Goal: Check status

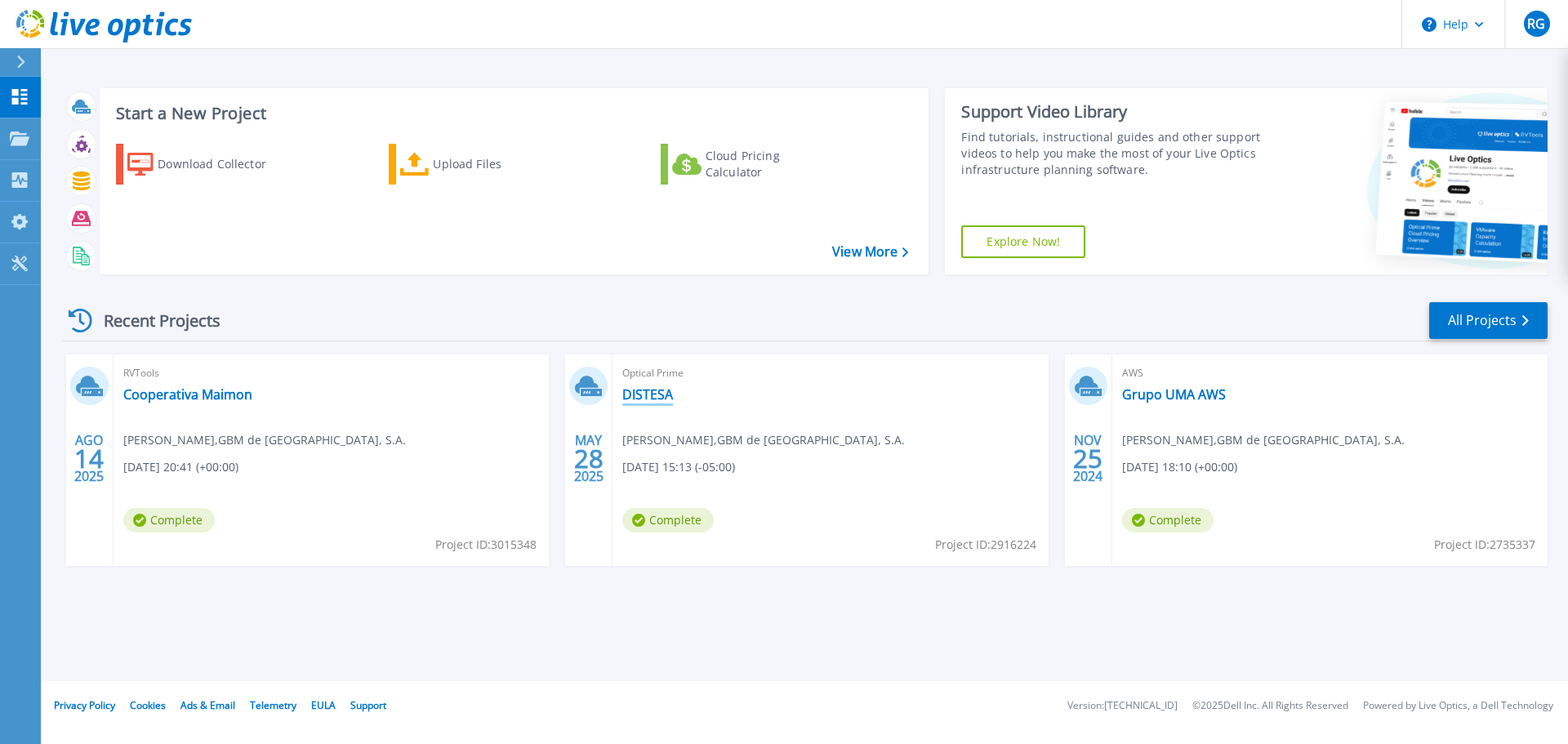
click at [650, 398] on link "DISTESA" at bounding box center [647, 394] width 50 height 16
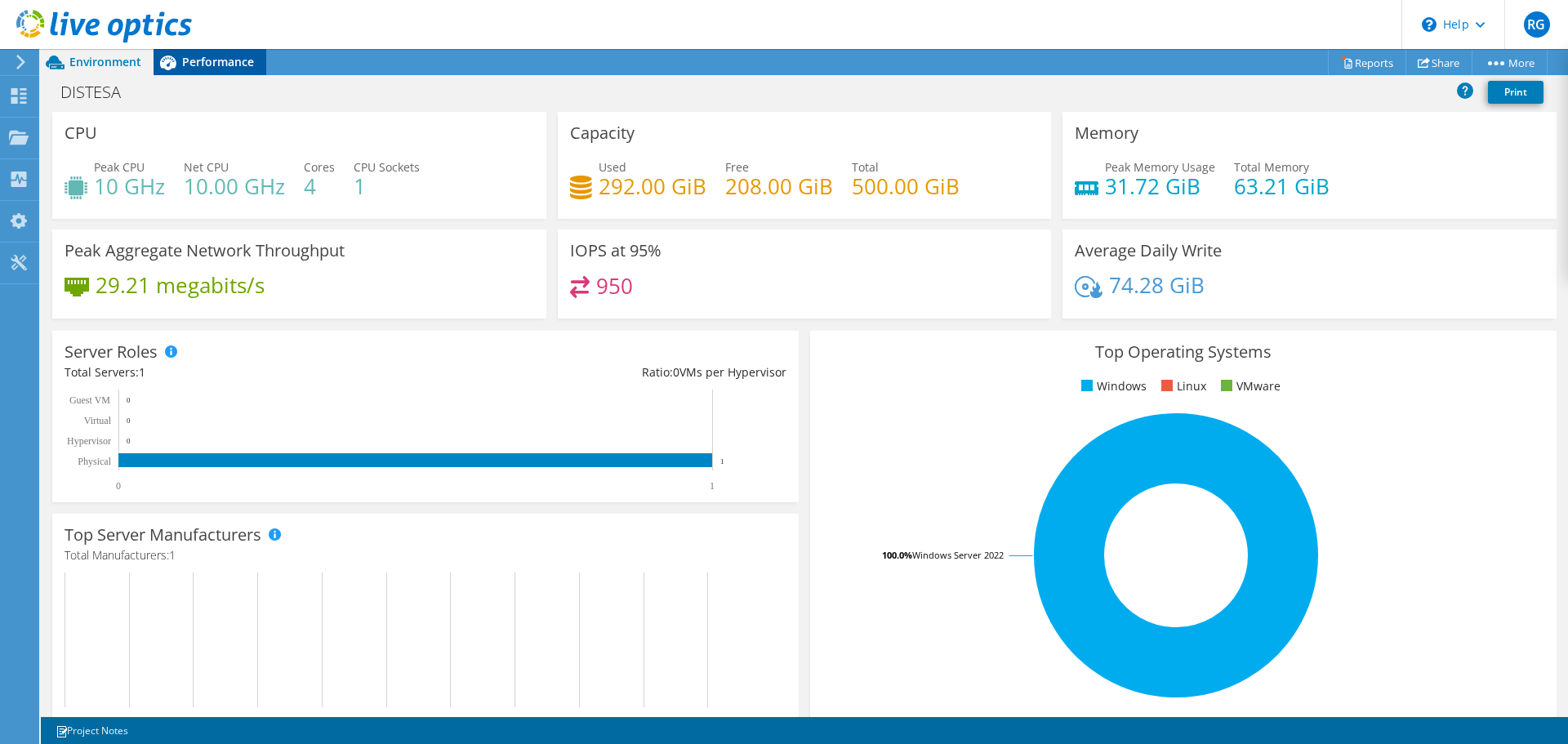
click at [238, 53] on div "Performance" at bounding box center [210, 62] width 113 height 26
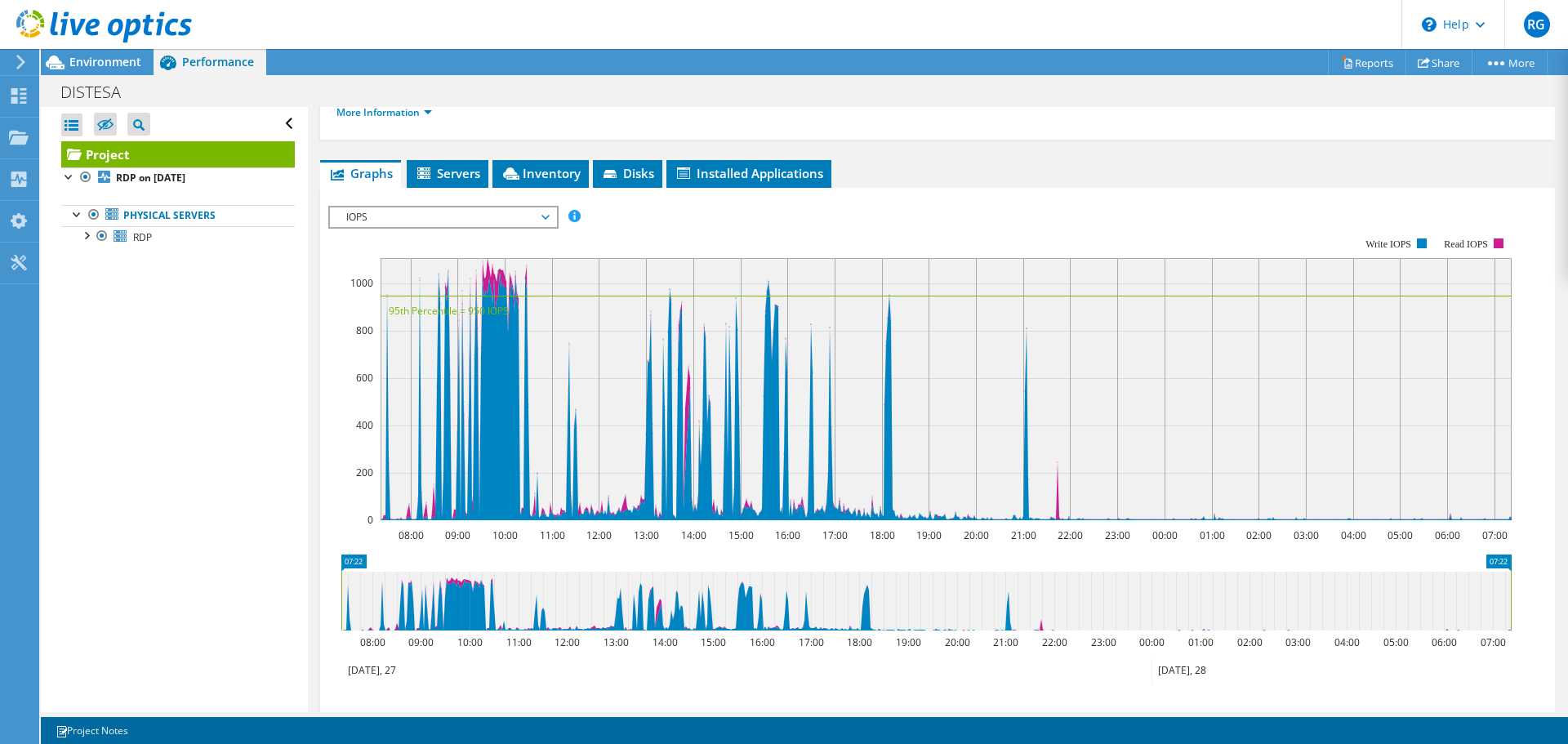
scroll to position [245, 0]
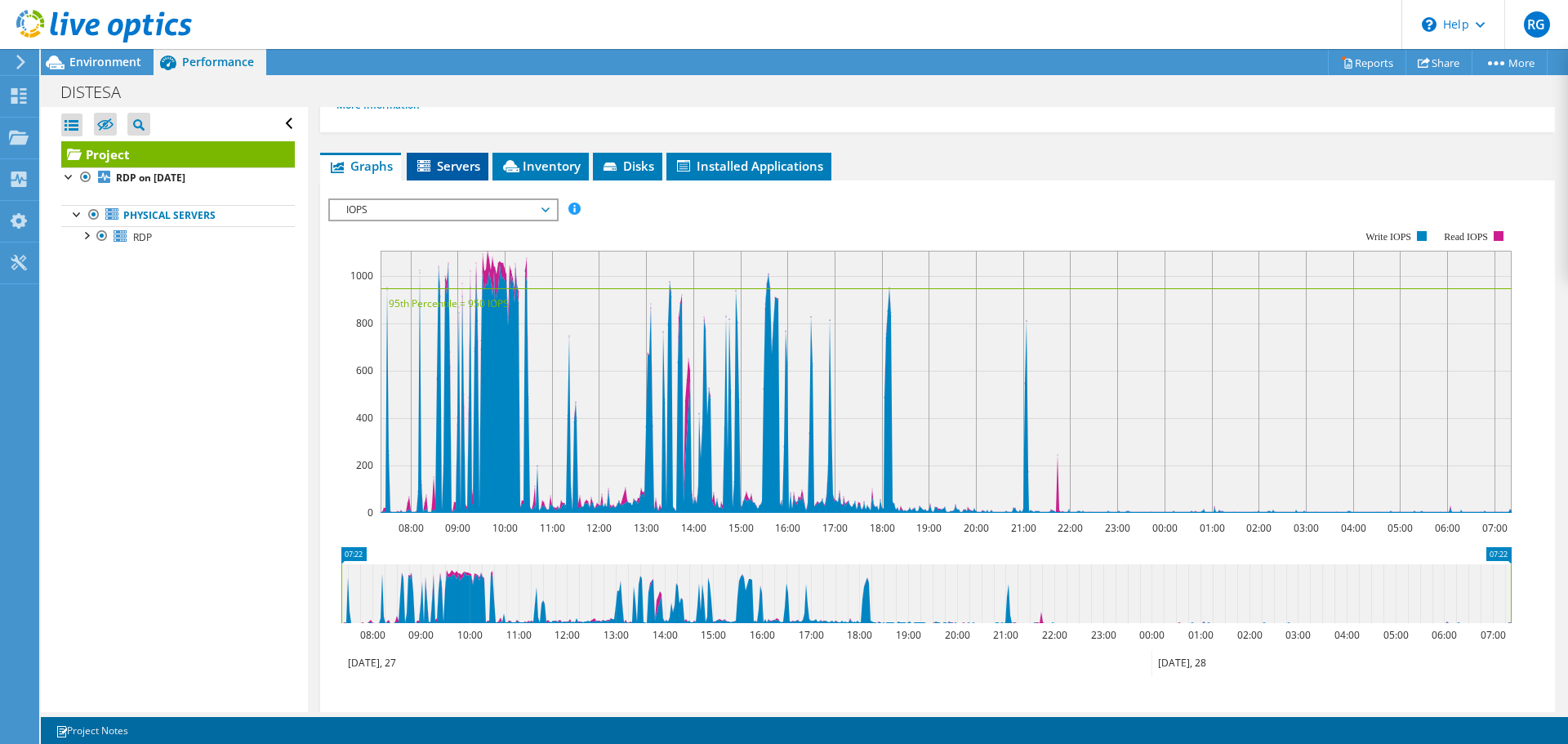
click at [462, 172] on span "Servers" at bounding box center [447, 166] width 65 height 16
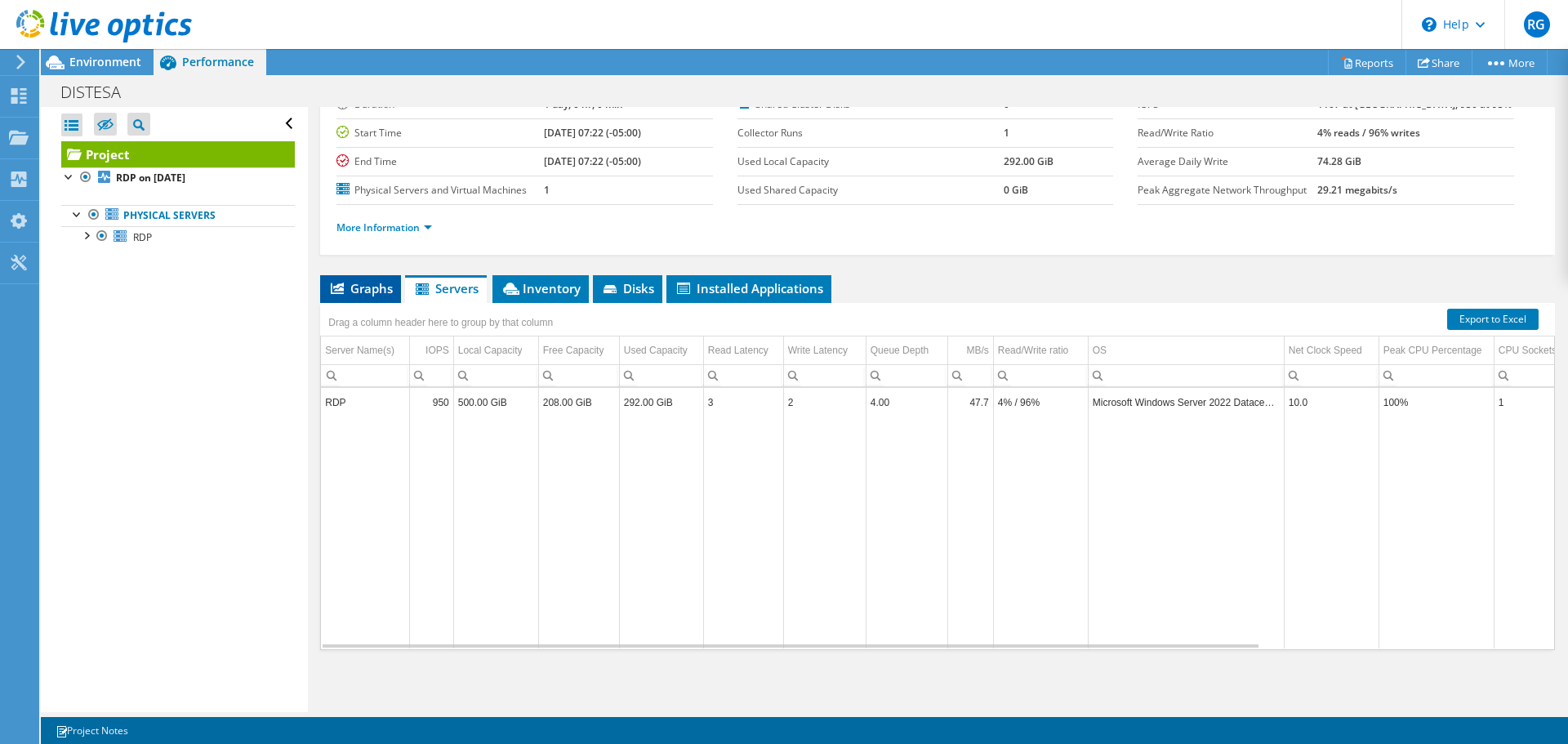
click at [356, 287] on span "Graphs" at bounding box center [360, 289] width 64 height 16
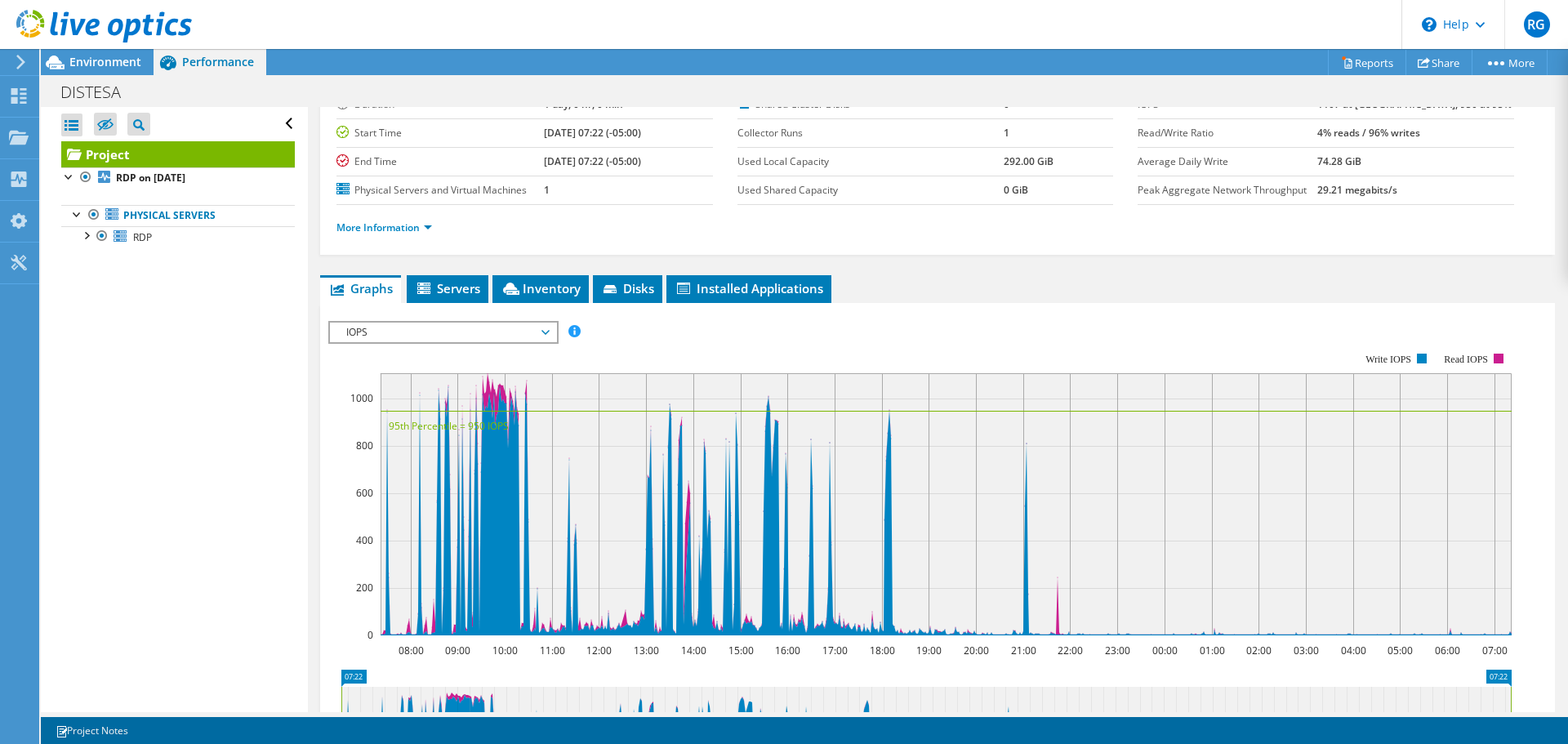
scroll to position [245, 0]
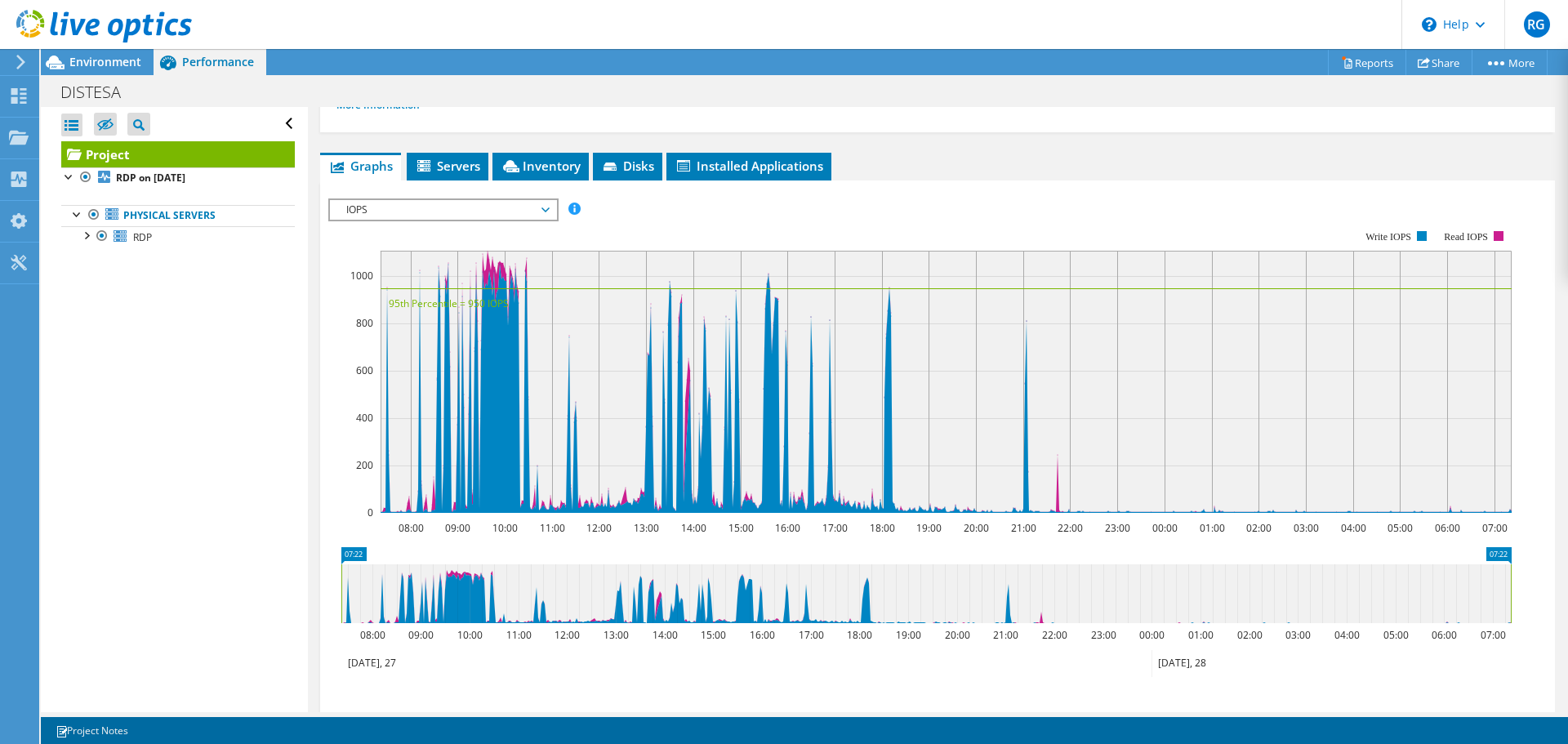
click at [541, 219] on span "IOPS" at bounding box center [443, 210] width 210 height 20
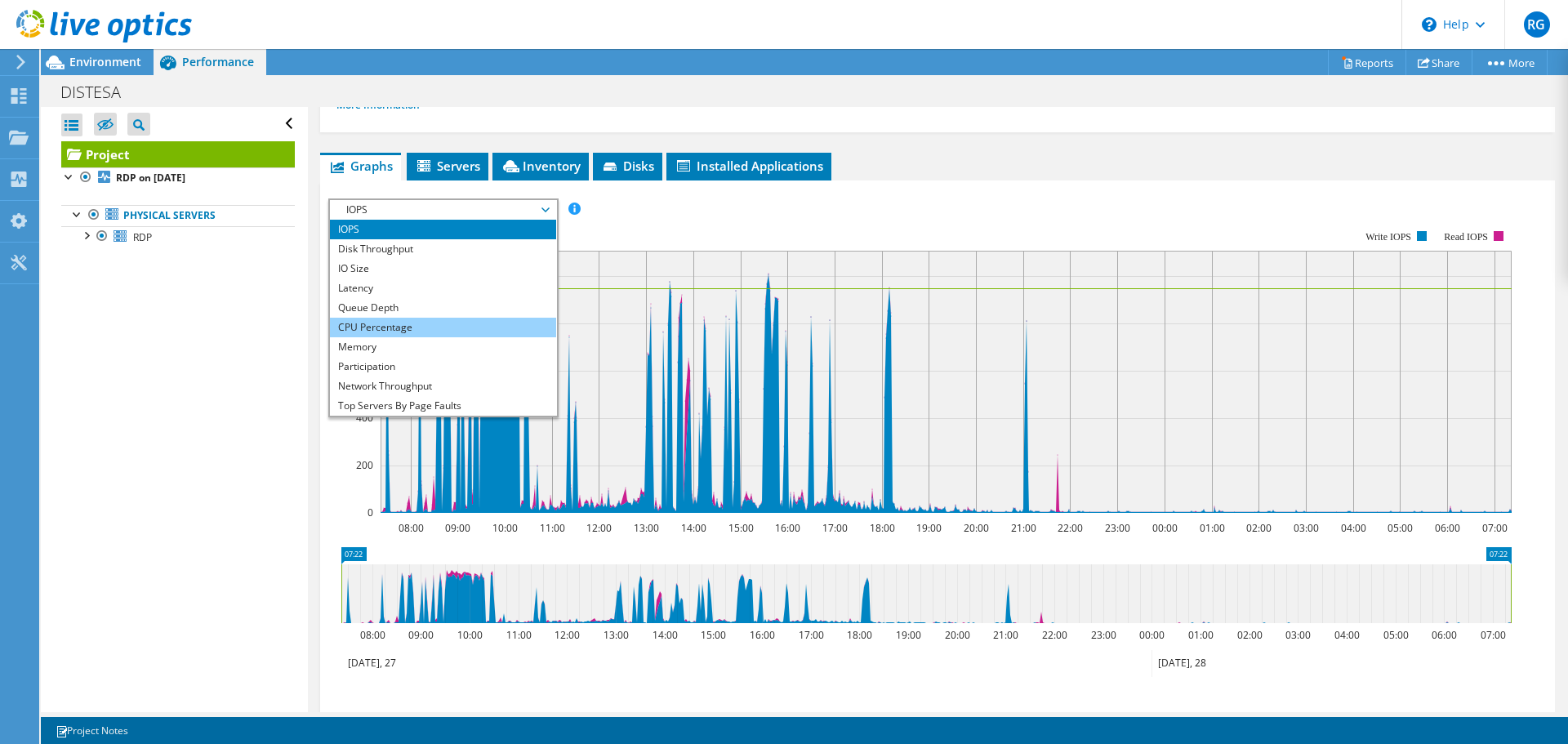
click at [491, 329] on li "CPU Percentage" at bounding box center [443, 327] width 226 height 20
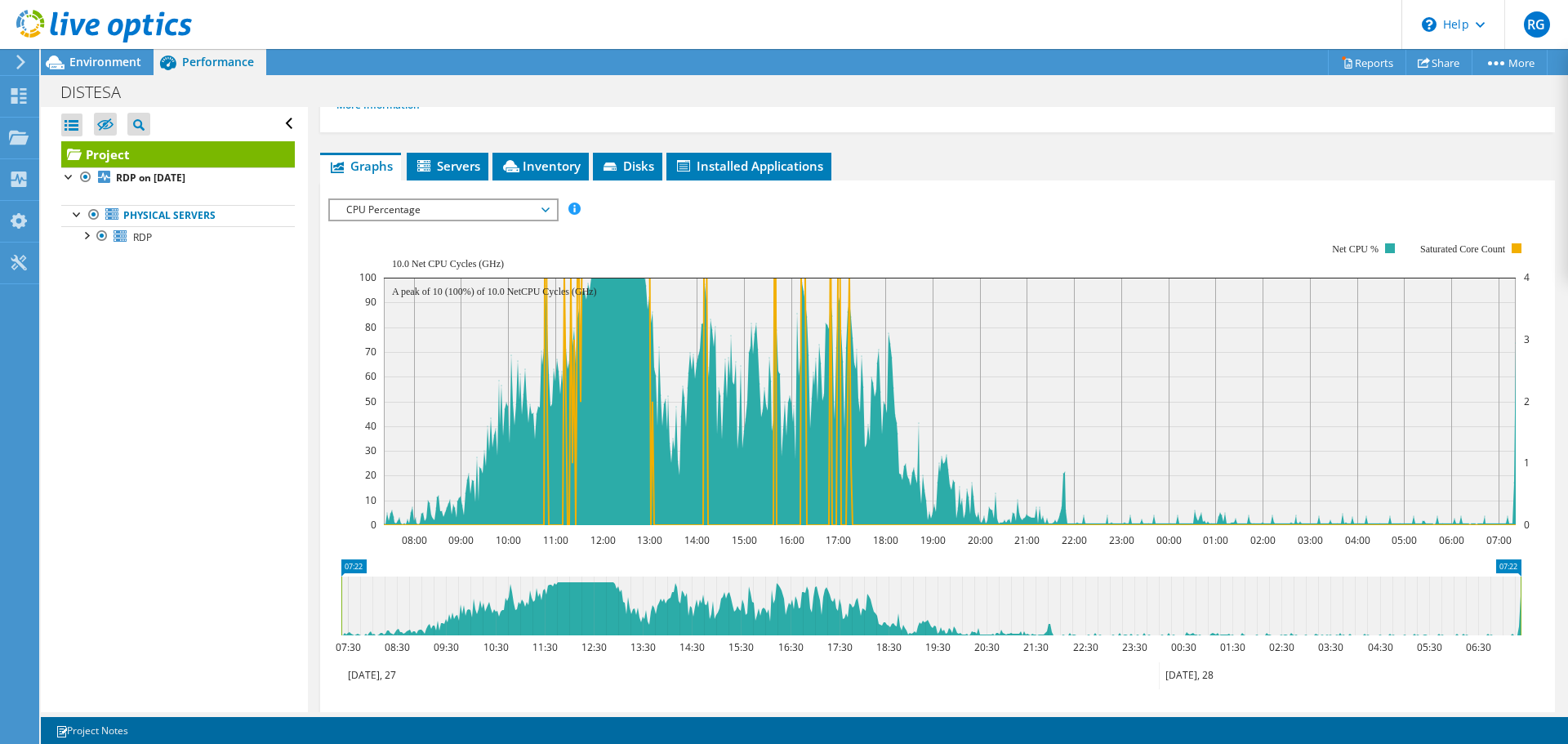
click at [444, 207] on span "CPU Percentage" at bounding box center [443, 210] width 210 height 20
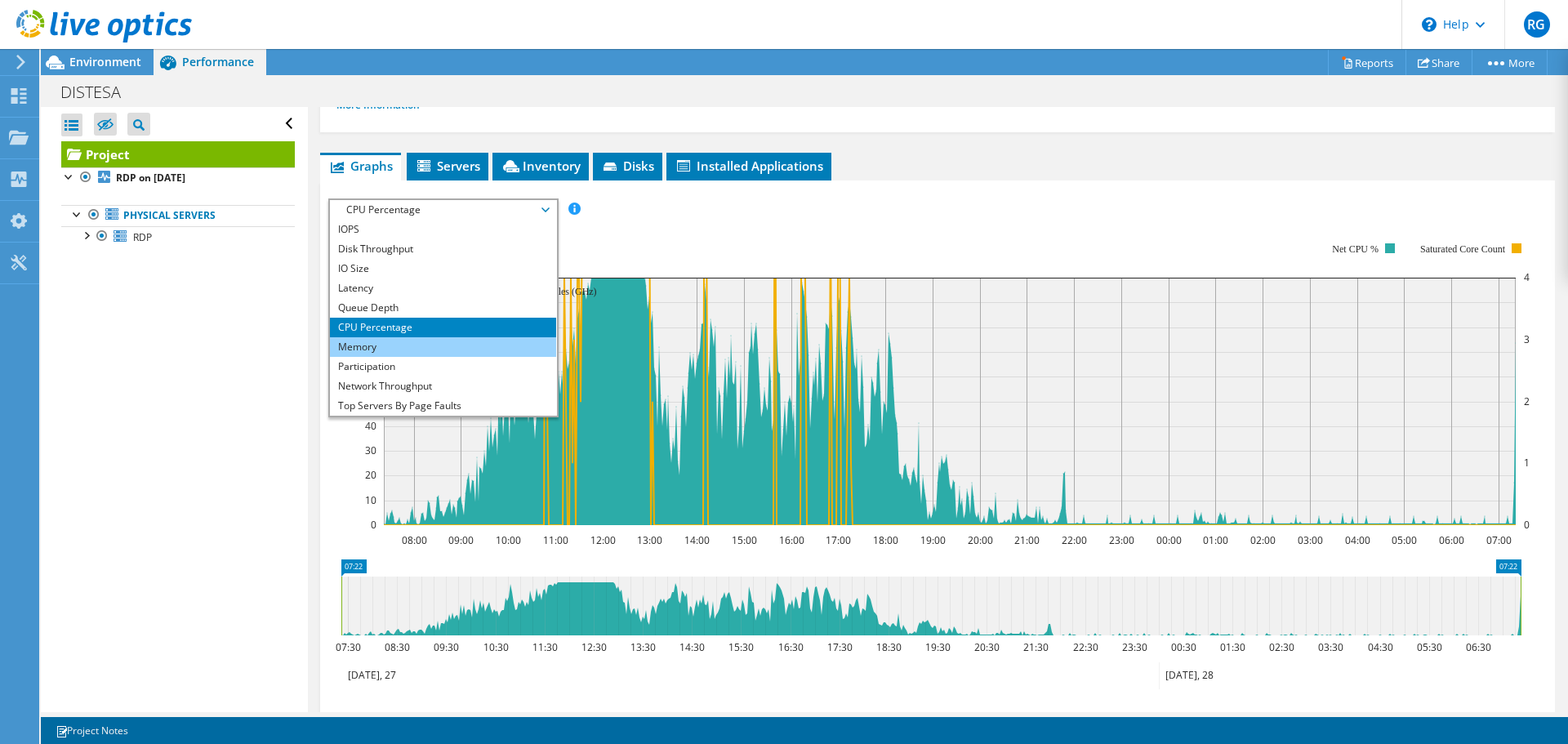
click at [448, 344] on li "Memory" at bounding box center [443, 347] width 226 height 20
